Goal: Information Seeking & Learning: Learn about a topic

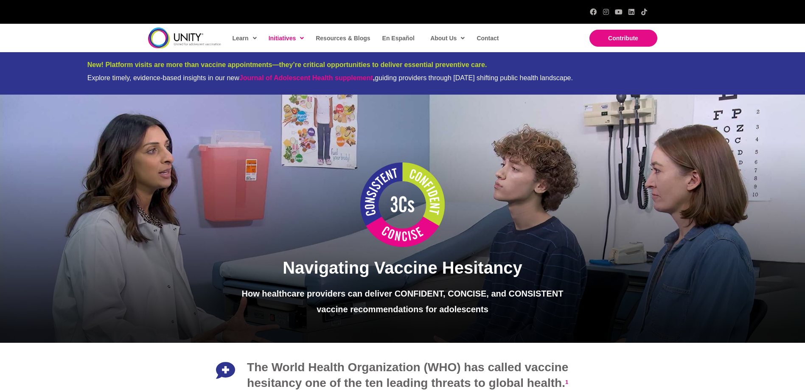
click at [180, 38] on img at bounding box center [184, 38] width 73 height 21
click at [181, 43] on img at bounding box center [184, 38] width 73 height 21
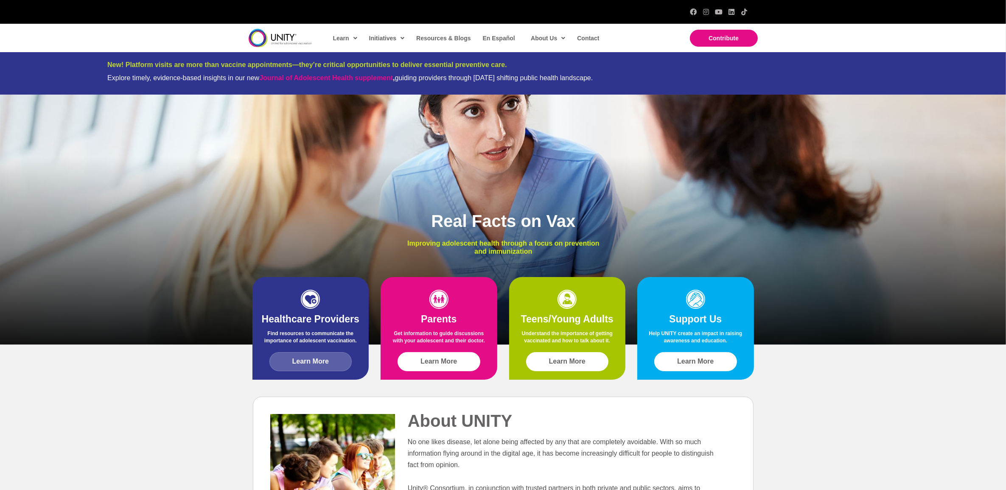
click at [312, 363] on span "Learn More" at bounding box center [310, 362] width 36 height 8
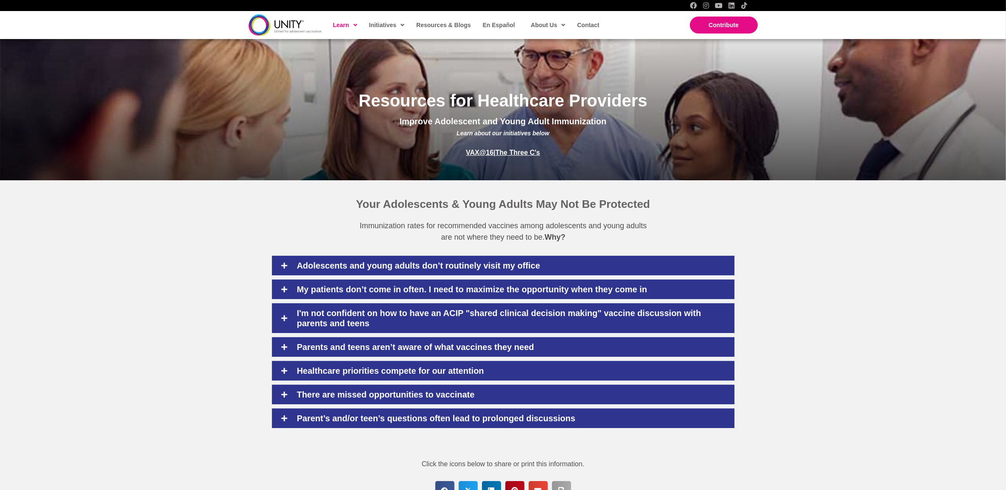
scroll to position [159, 0]
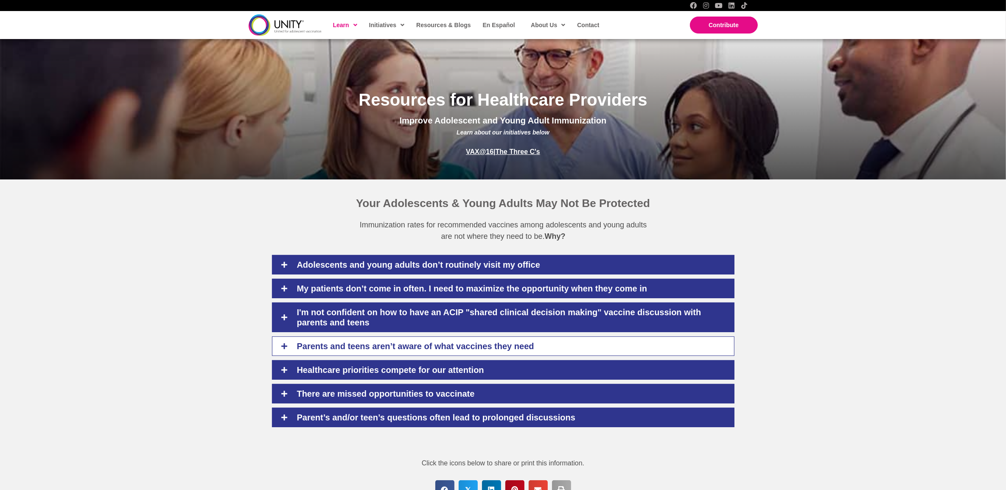
click at [309, 342] on h4 "Parents and teens aren’t aware of what vaccines they need" at bounding box center [507, 346] width 437 height 10
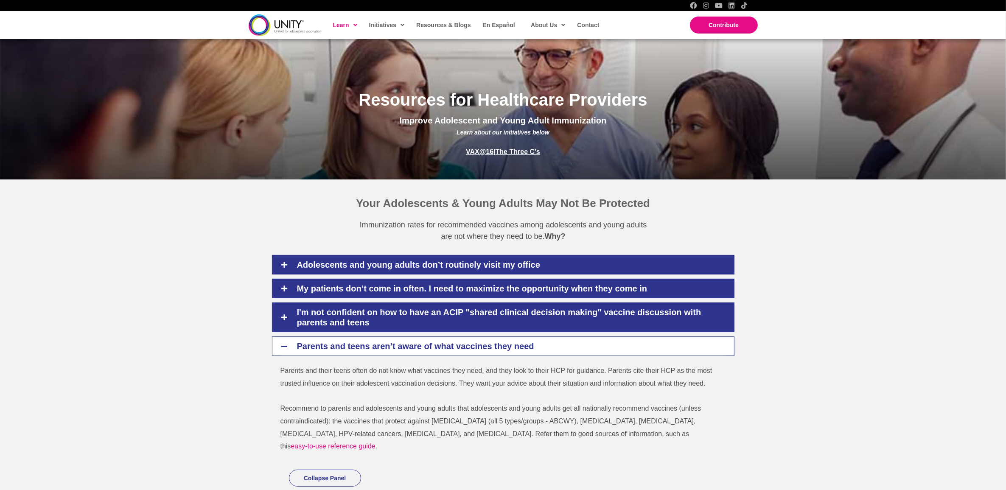
click at [309, 342] on h4 "Parents and teens aren’t aware of what vaccines they need" at bounding box center [507, 346] width 437 height 10
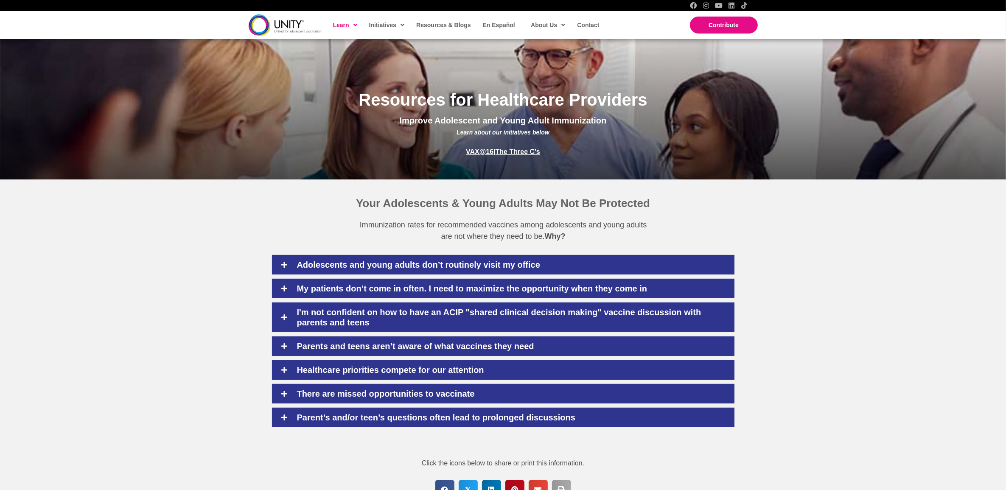
click at [148, 316] on div "Adolescents and young adults don’t routinely visit my office UNITY Resources Re…" at bounding box center [503, 348] width 1006 height 202
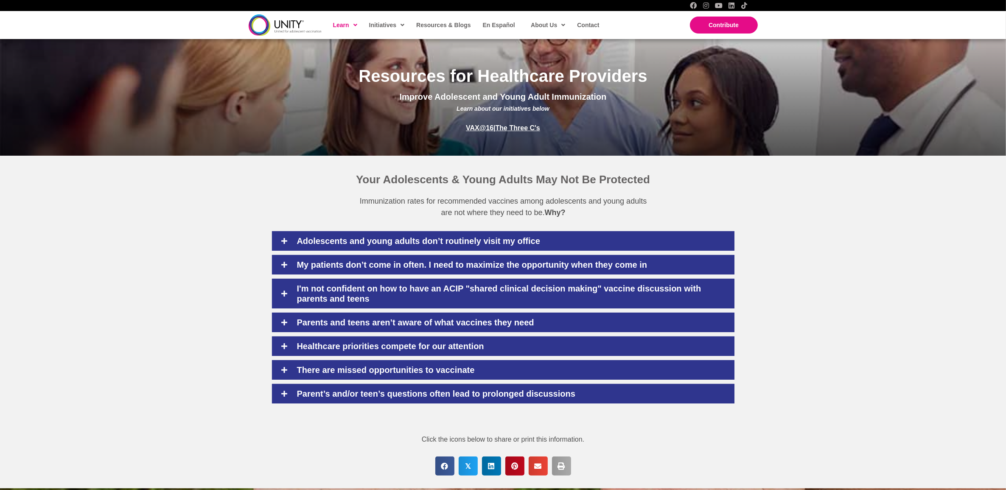
scroll to position [212, 0]
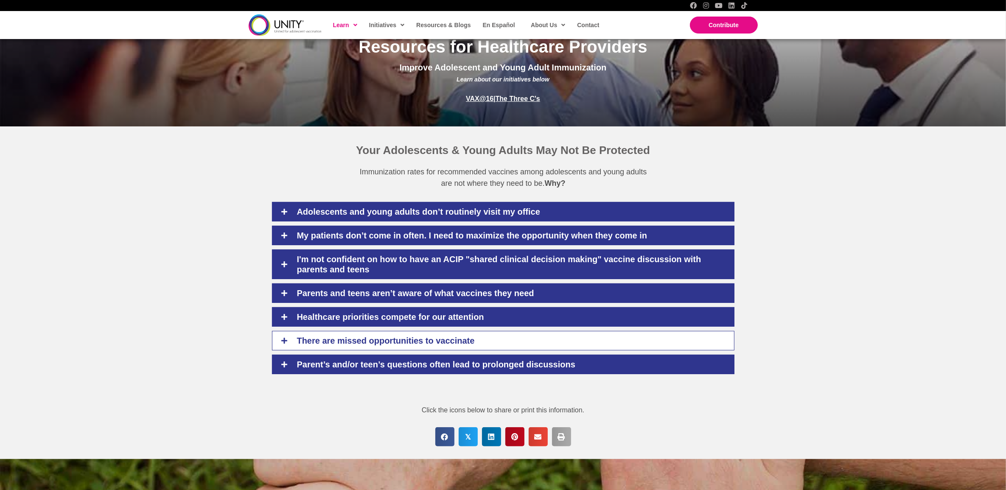
click at [310, 346] on h4 "There are missed opportunities to vaccinate" at bounding box center [507, 341] width 437 height 10
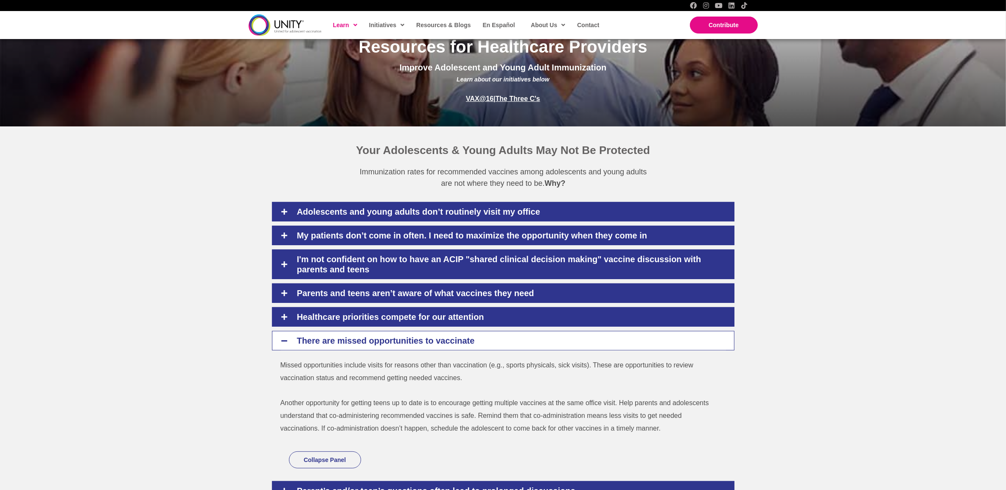
click at [296, 342] on h4 "There are missed opportunities to vaccinate" at bounding box center [507, 341] width 437 height 10
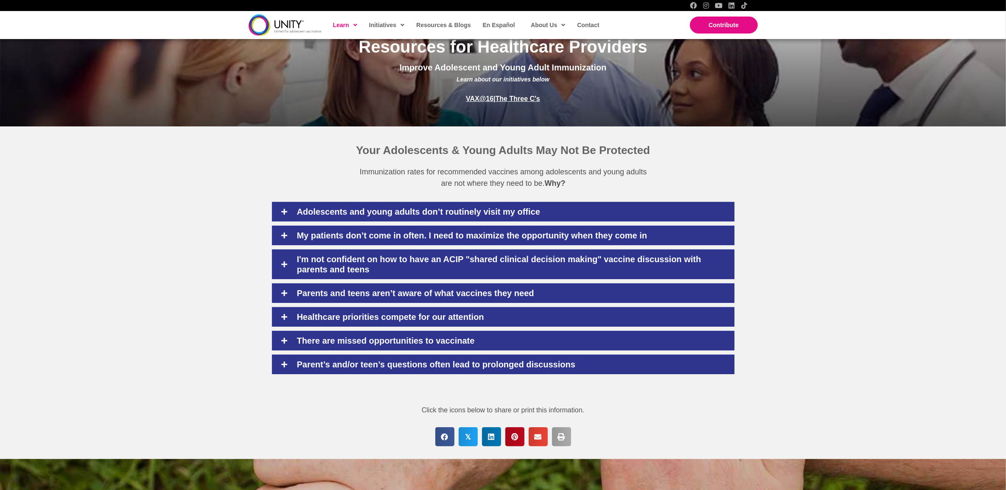
click at [191, 333] on div "Adolescents and young adults don’t routinely visit my office UNITY Resources Re…" at bounding box center [503, 295] width 1006 height 202
